Goal: Information Seeking & Learning: Understand process/instructions

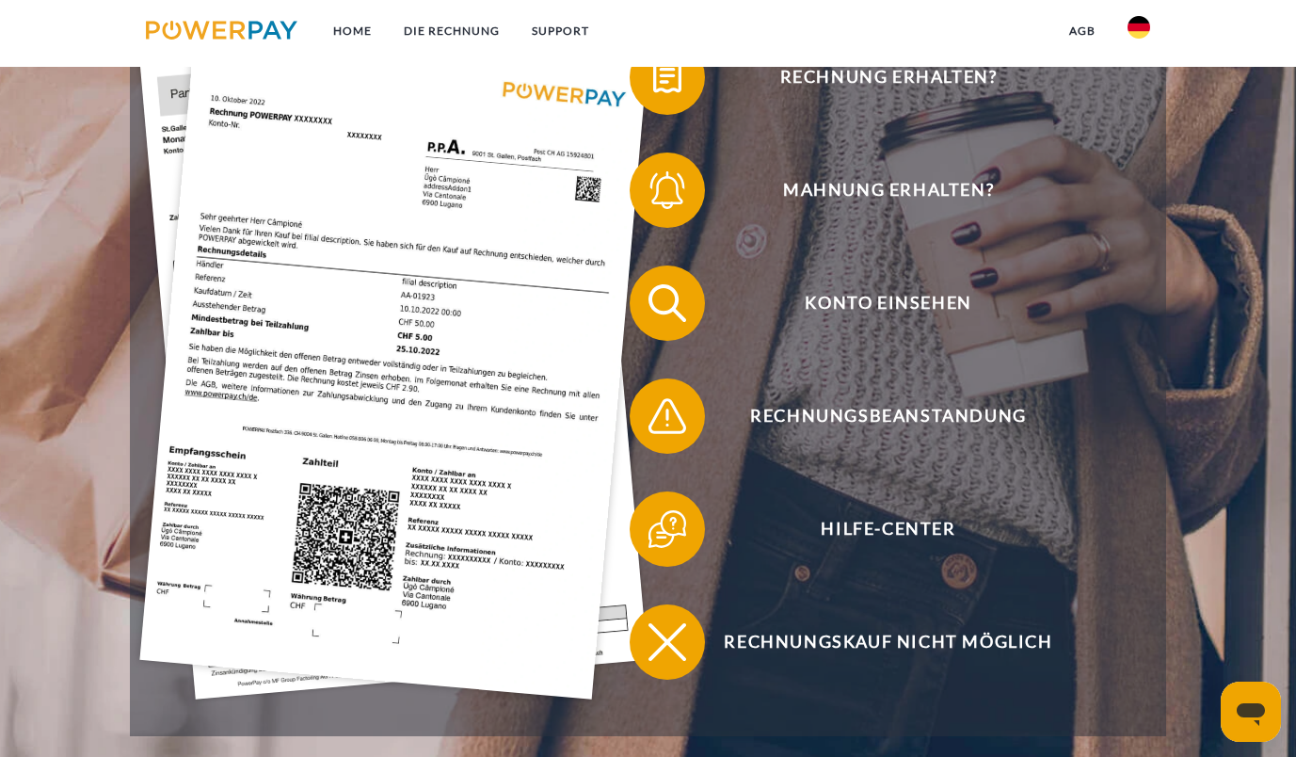
scroll to position [422, 0]
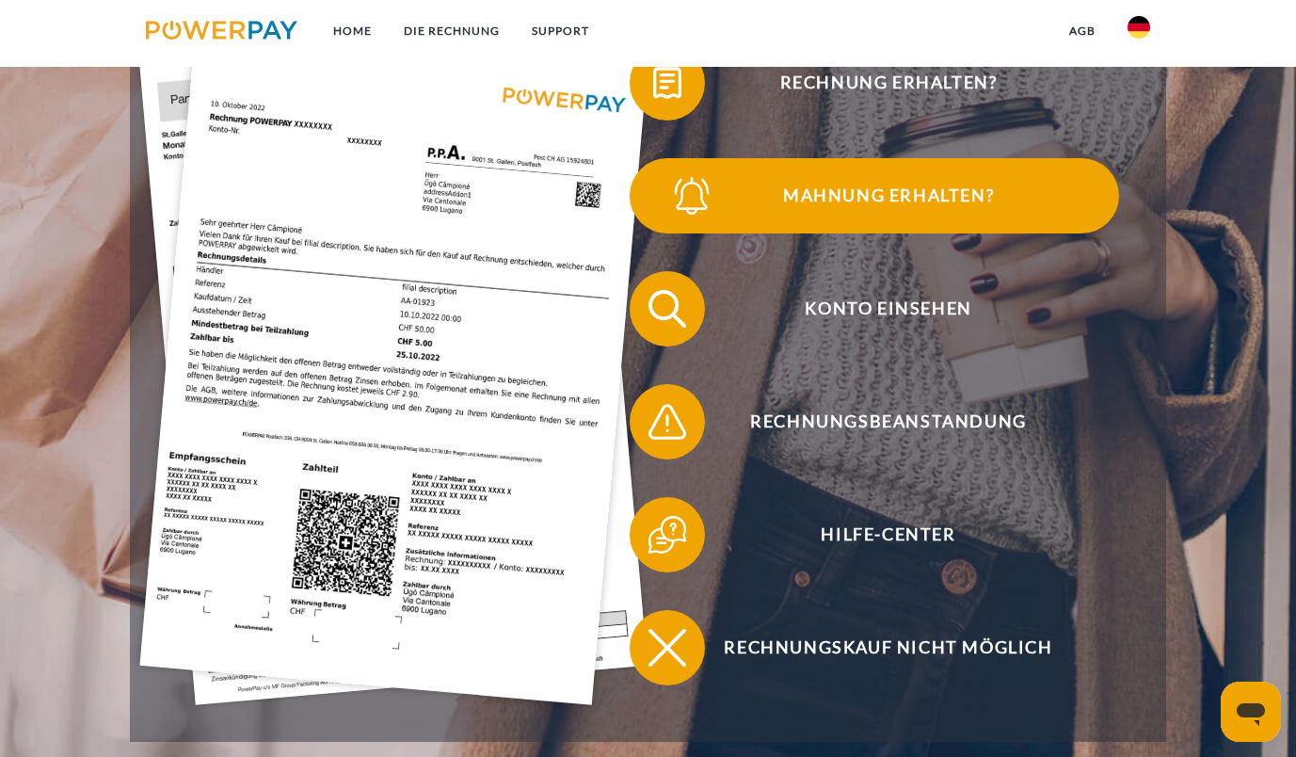
click at [915, 208] on span "Mahnung erhalten?" at bounding box center [888, 195] width 461 height 75
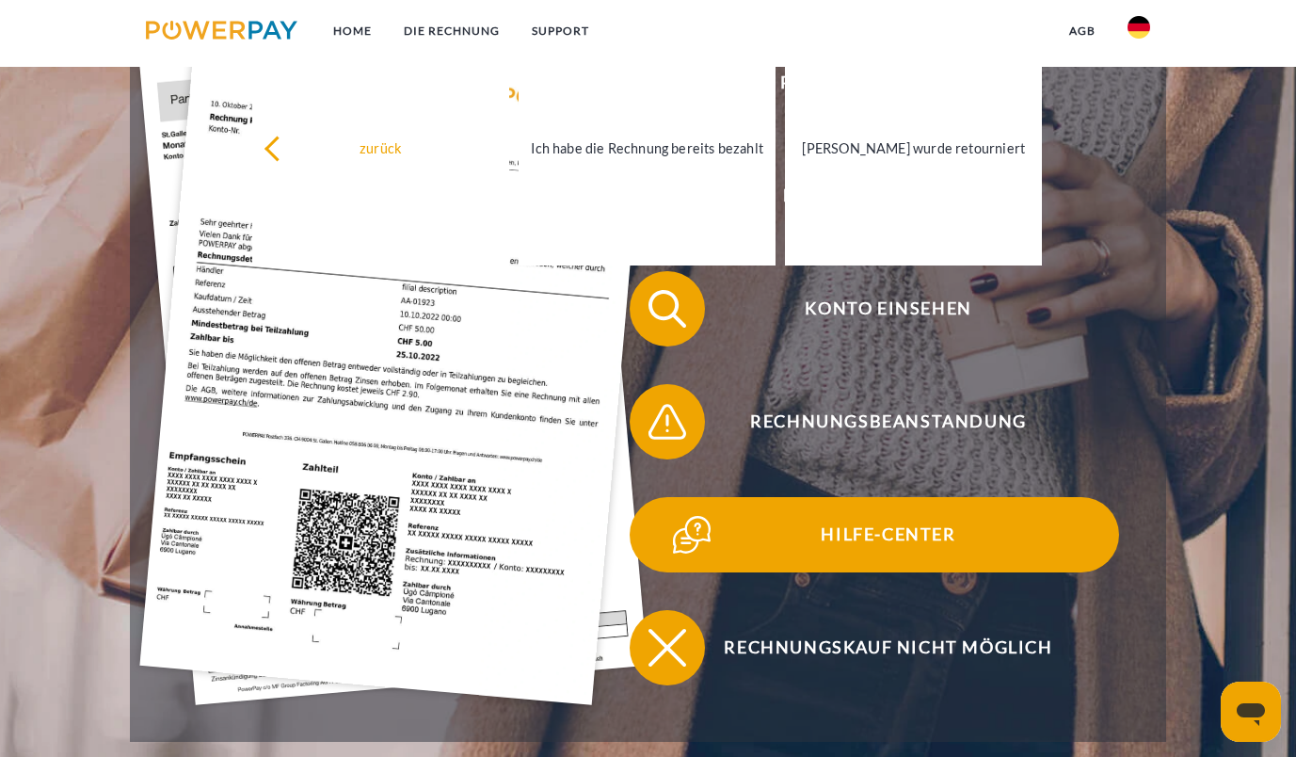
click at [911, 534] on span "Hilfe-Center" at bounding box center [888, 534] width 461 height 75
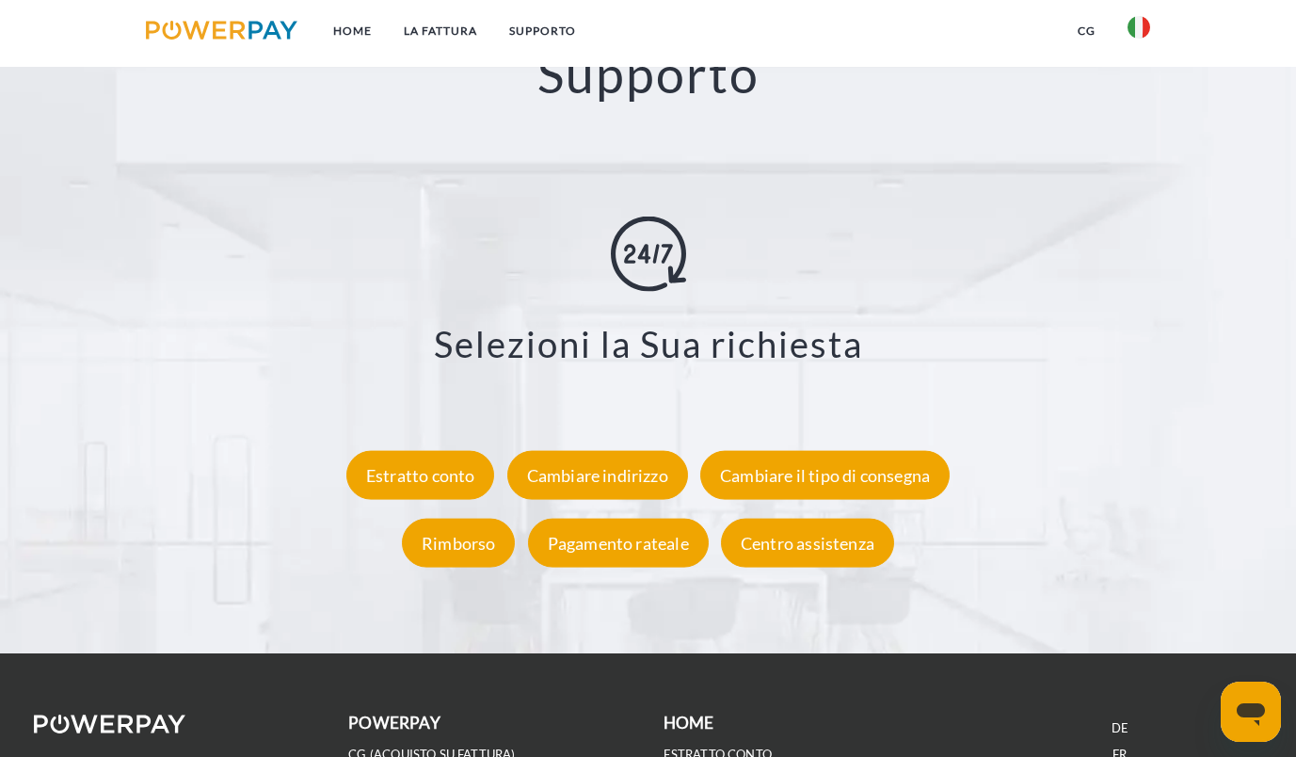
scroll to position [3165, 0]
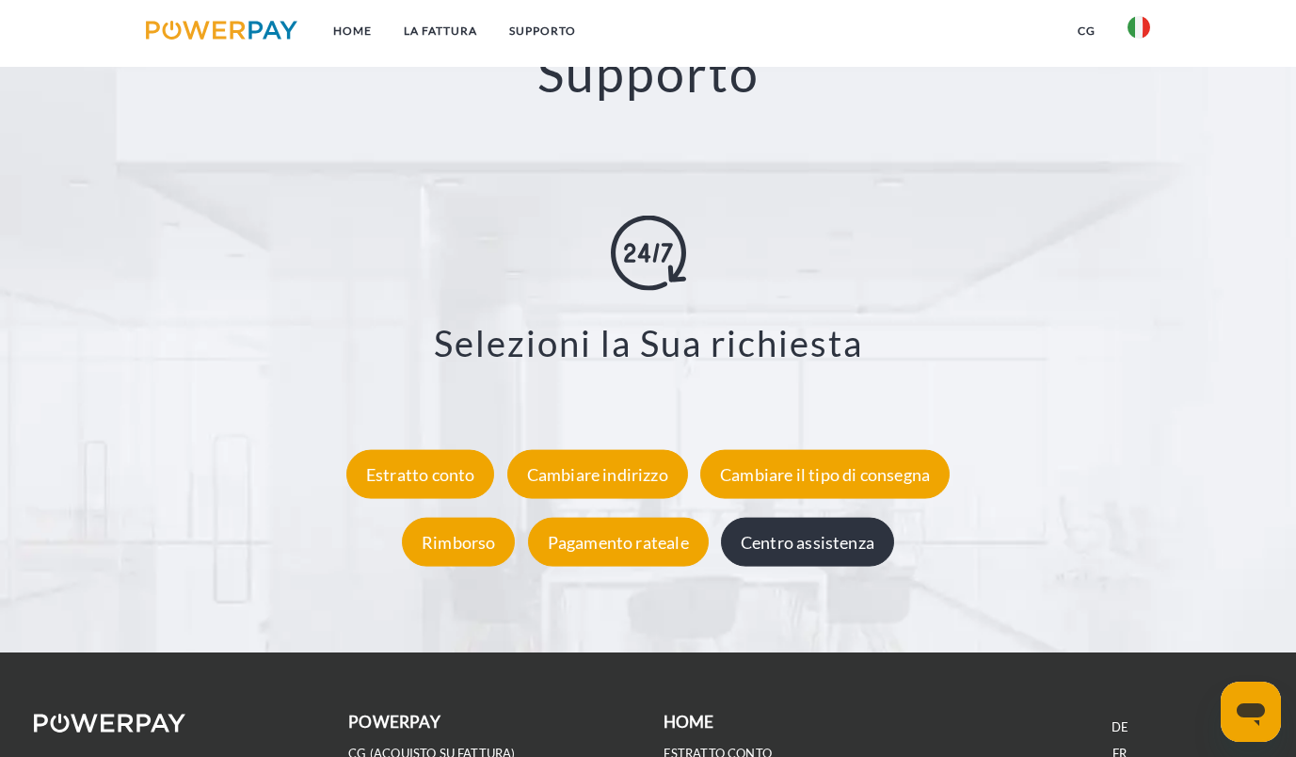
click at [804, 542] on div "Centro assistenza" at bounding box center [807, 542] width 173 height 49
